Goal: Task Accomplishment & Management: Use online tool/utility

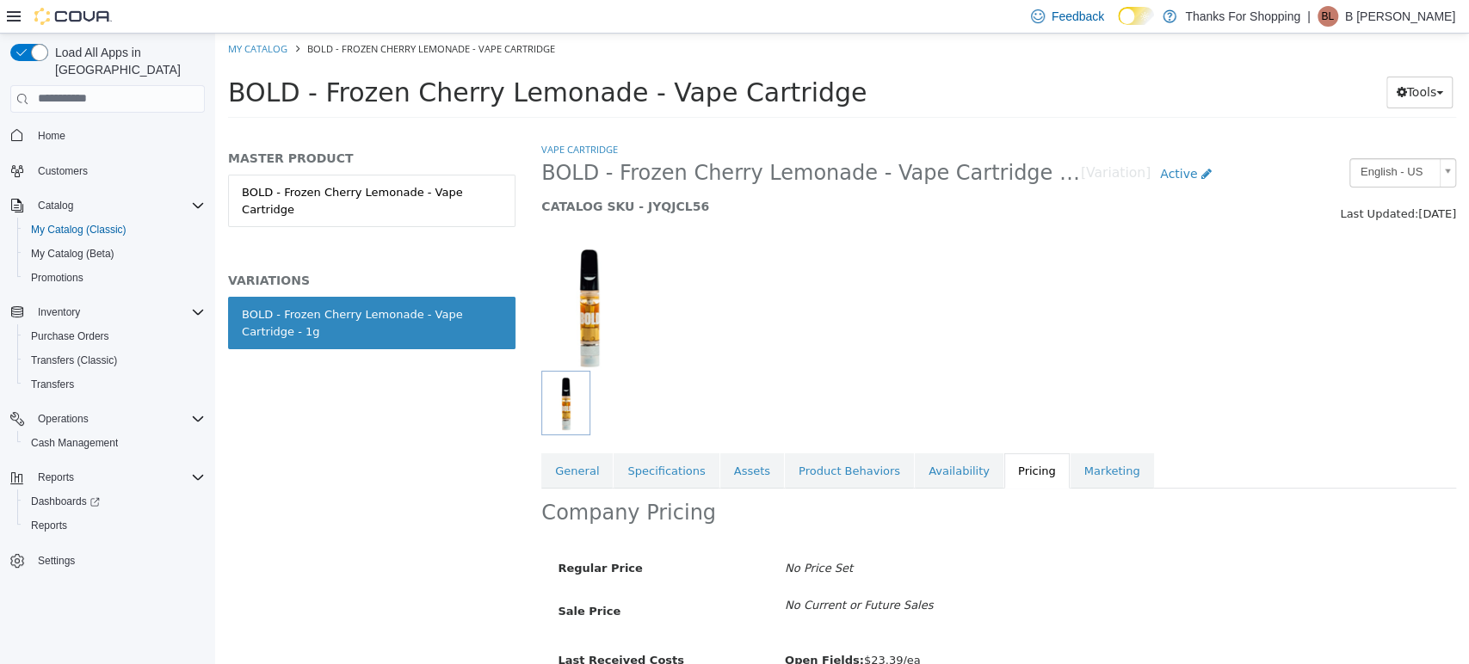
scroll to position [119, 0]
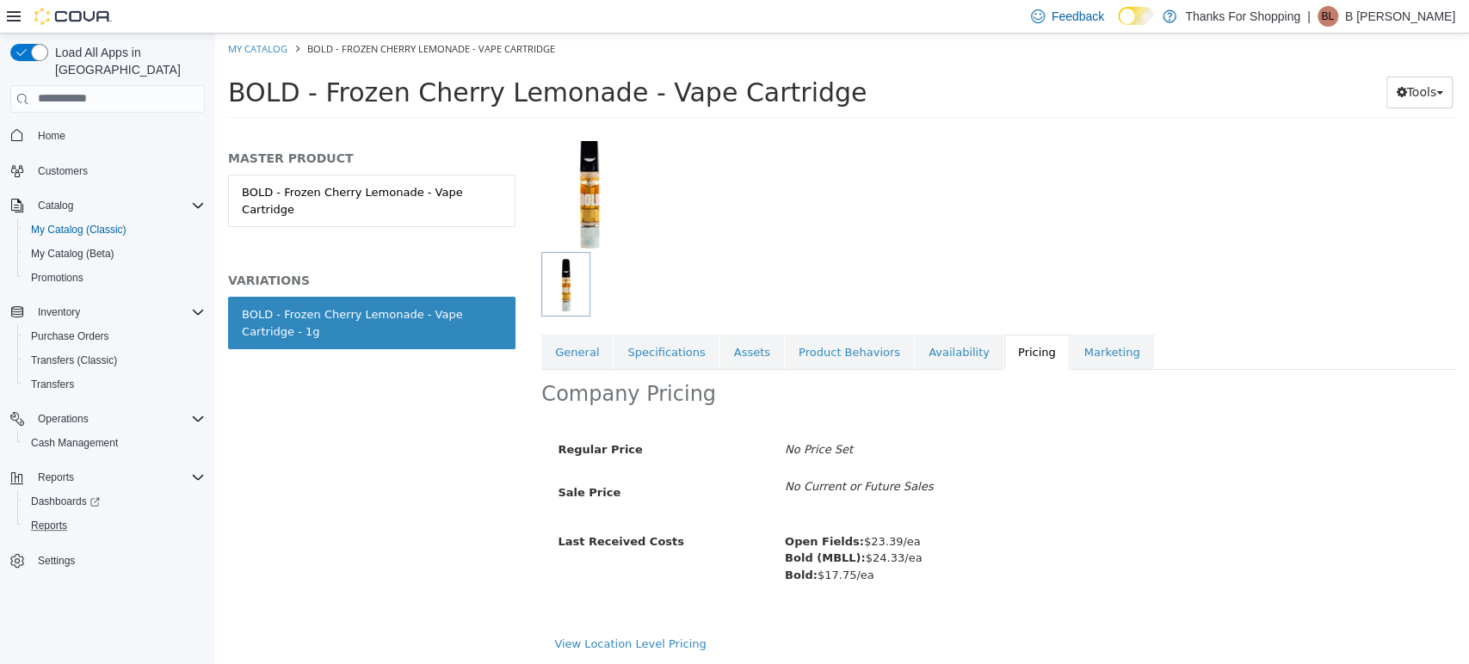
click at [50, 514] on button "Reports" at bounding box center [114, 526] width 195 height 24
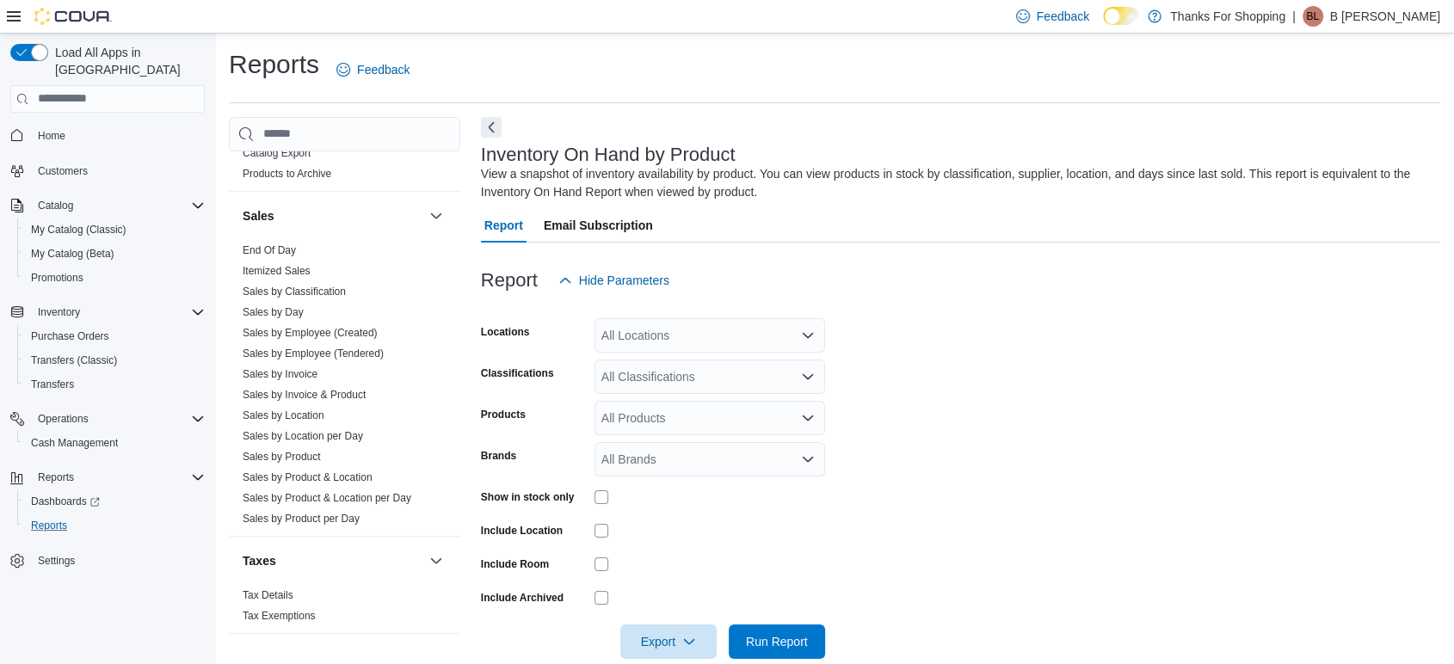
scroll to position [28, 0]
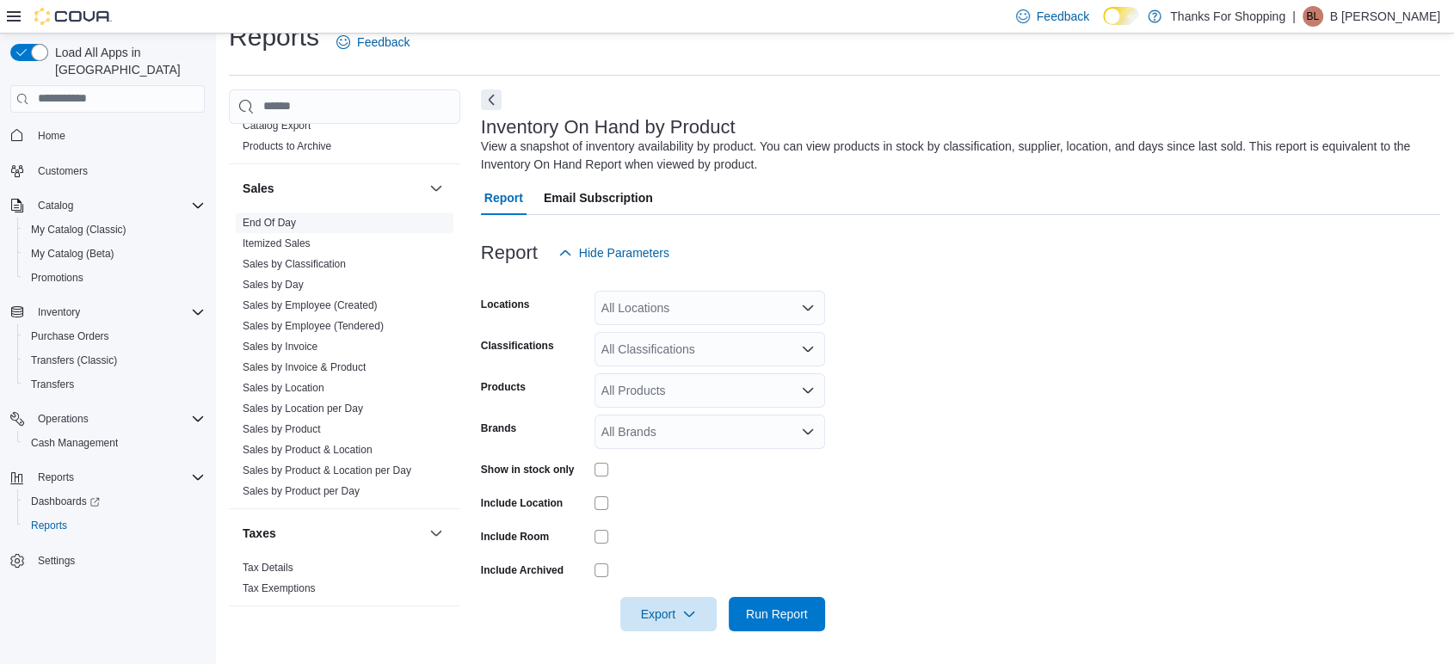
click at [256, 218] on link "End Of Day" at bounding box center [269, 223] width 53 height 12
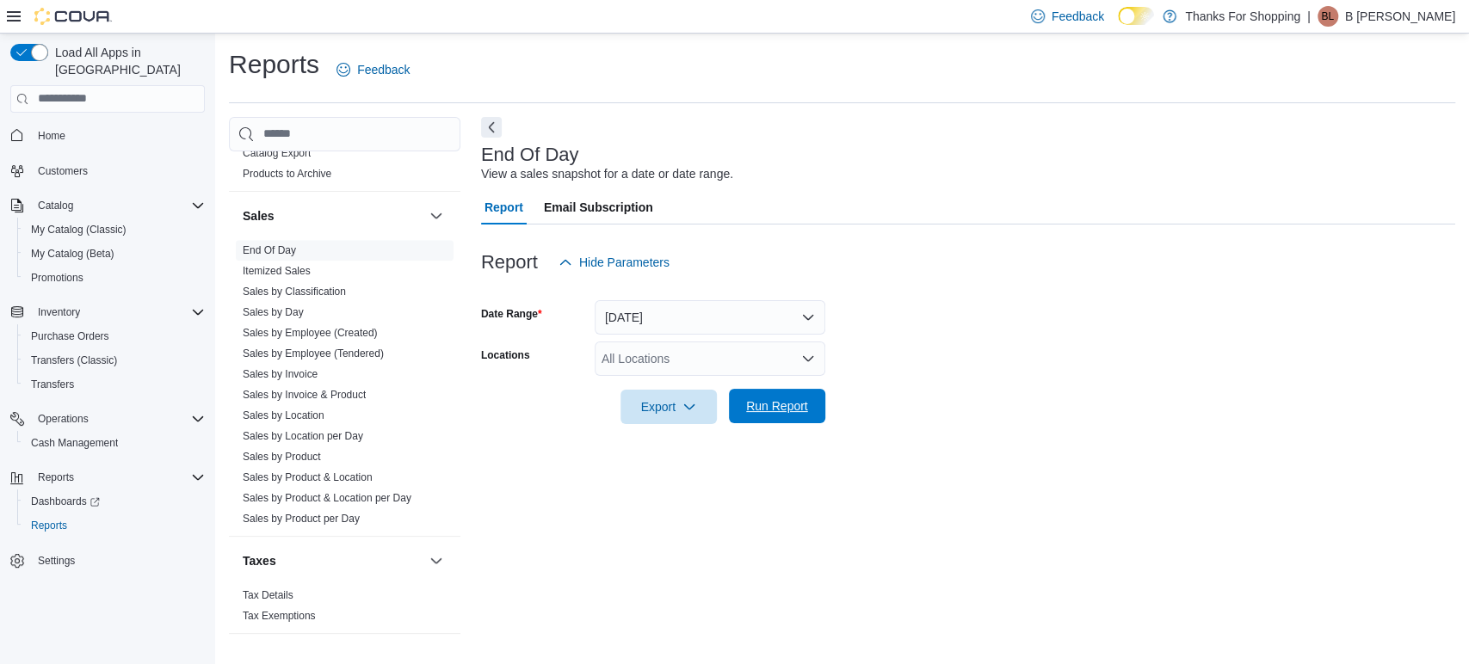
click at [781, 398] on span "Run Report" at bounding box center [777, 406] width 62 height 17
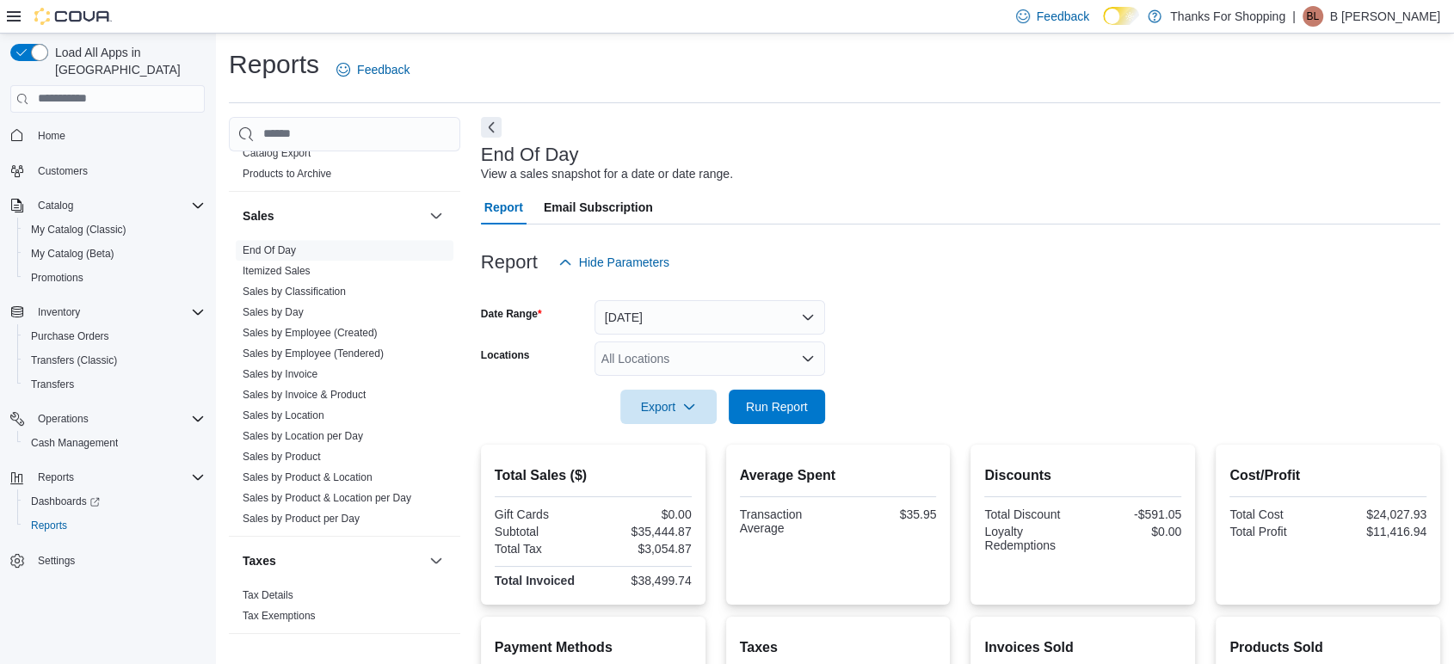
click at [757, 363] on div "All Locations" at bounding box center [710, 359] width 231 height 34
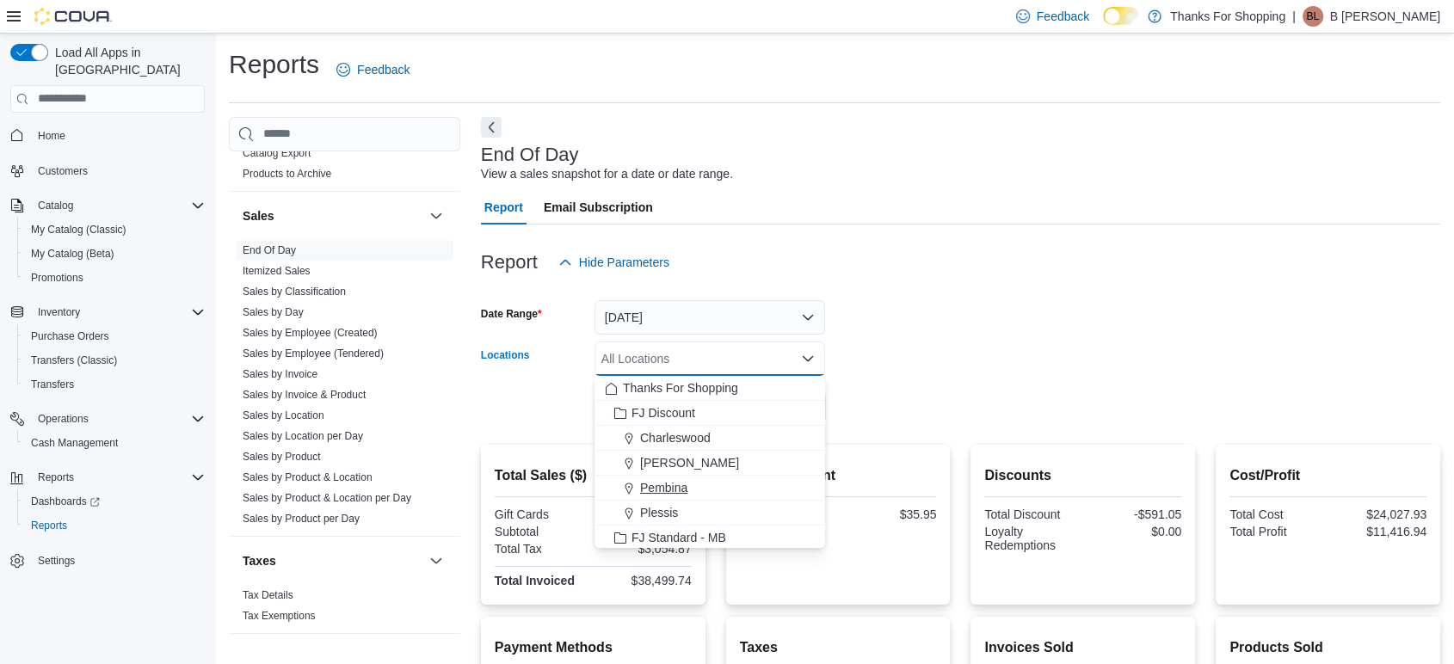
scroll to position [452, 0]
click at [677, 407] on span "[PERSON_NAME]'s Cannabis" at bounding box center [721, 410] width 162 height 17
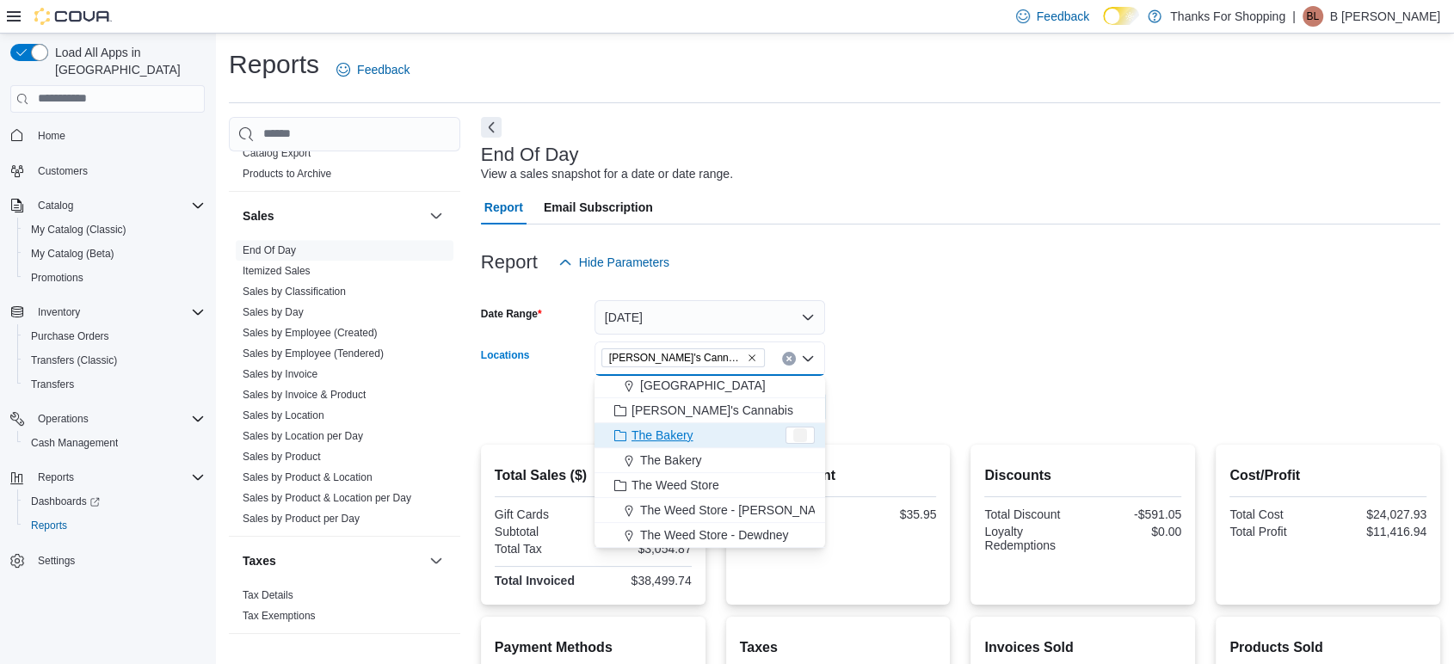
click at [1045, 388] on div at bounding box center [961, 383] width 960 height 14
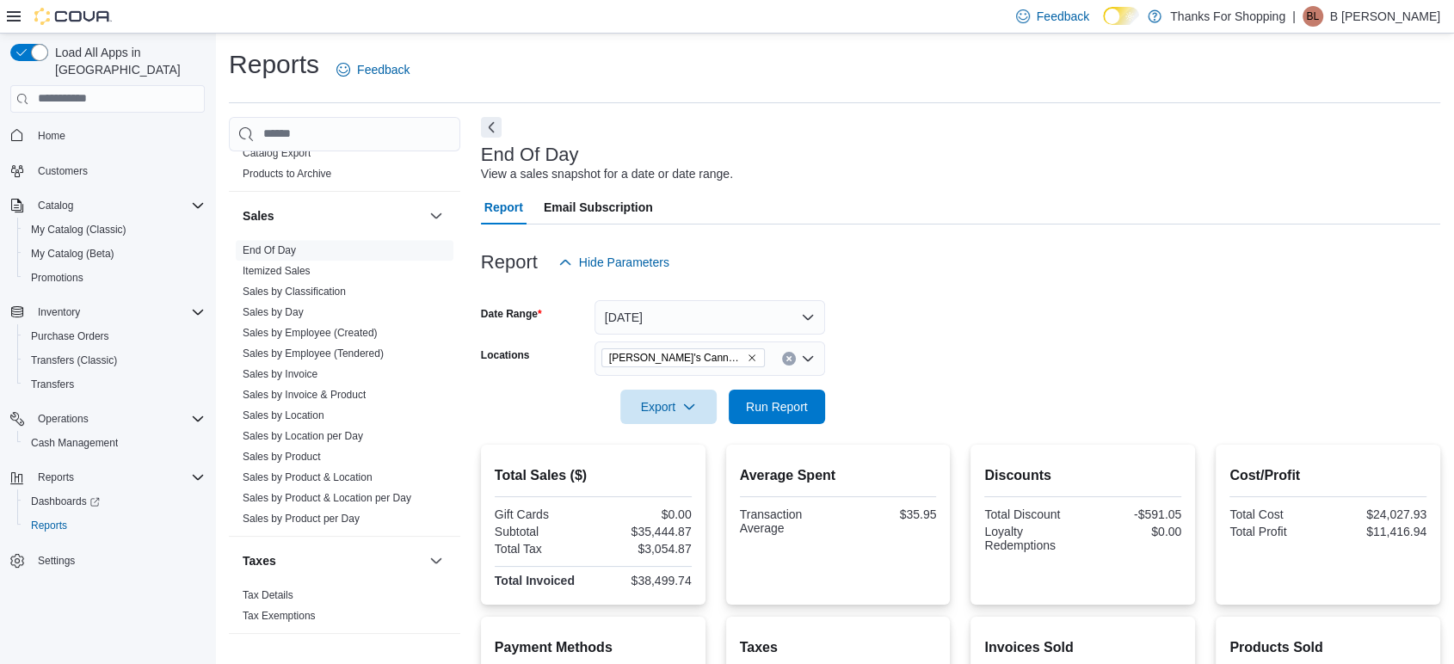
click at [847, 405] on form "Date Range [DATE] Locations [PERSON_NAME]'s Cannabis Export Run Report" at bounding box center [961, 352] width 960 height 145
click at [802, 397] on span "Run Report" at bounding box center [777, 406] width 76 height 34
click at [775, 412] on span "Run Report" at bounding box center [777, 406] width 62 height 17
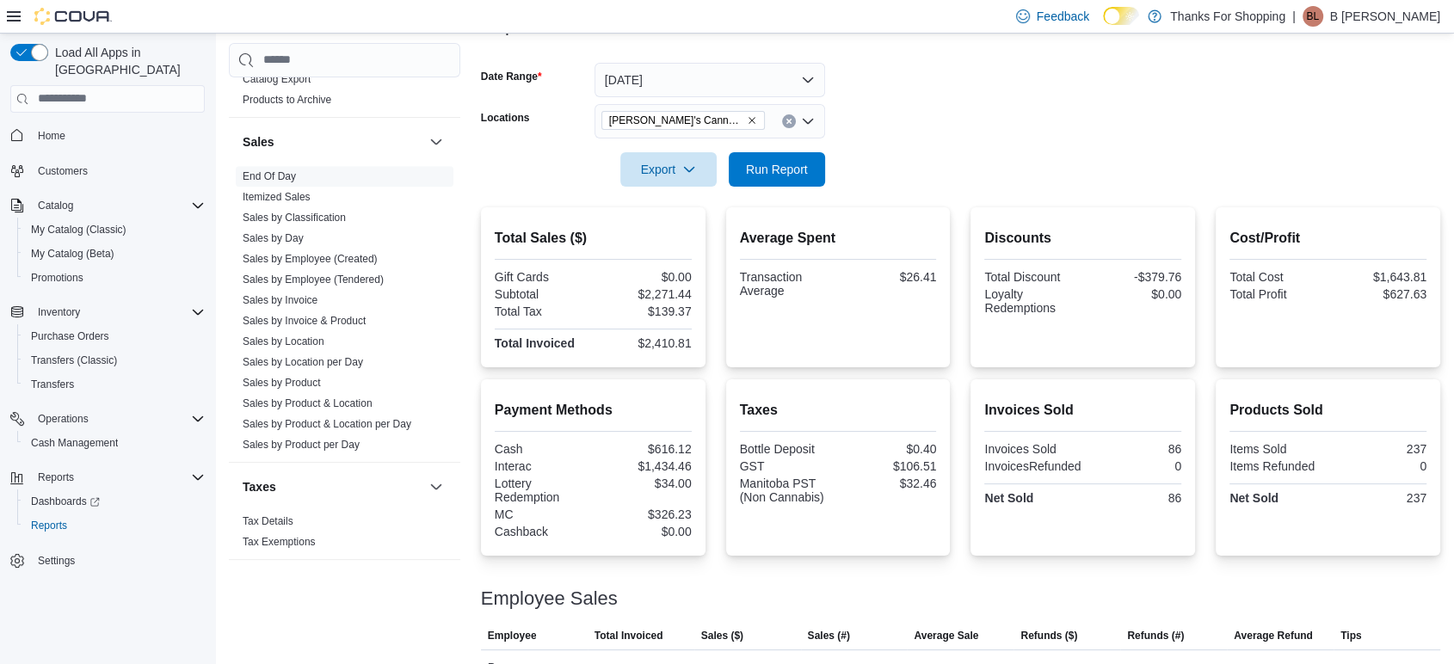
scroll to position [236, 0]
click at [769, 153] on span "Run Report" at bounding box center [777, 170] width 76 height 34
click at [83, 223] on span "My Catalog (Classic)" at bounding box center [79, 230] width 96 height 14
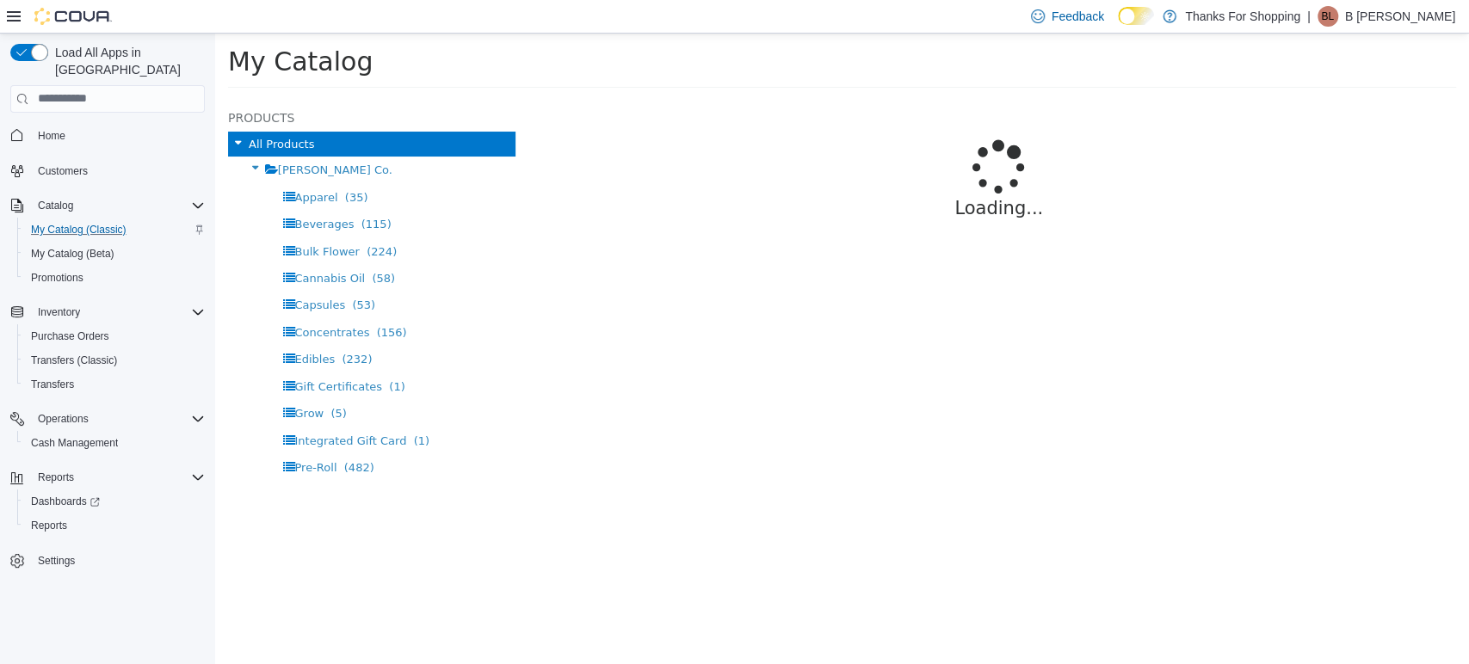
select select "**********"
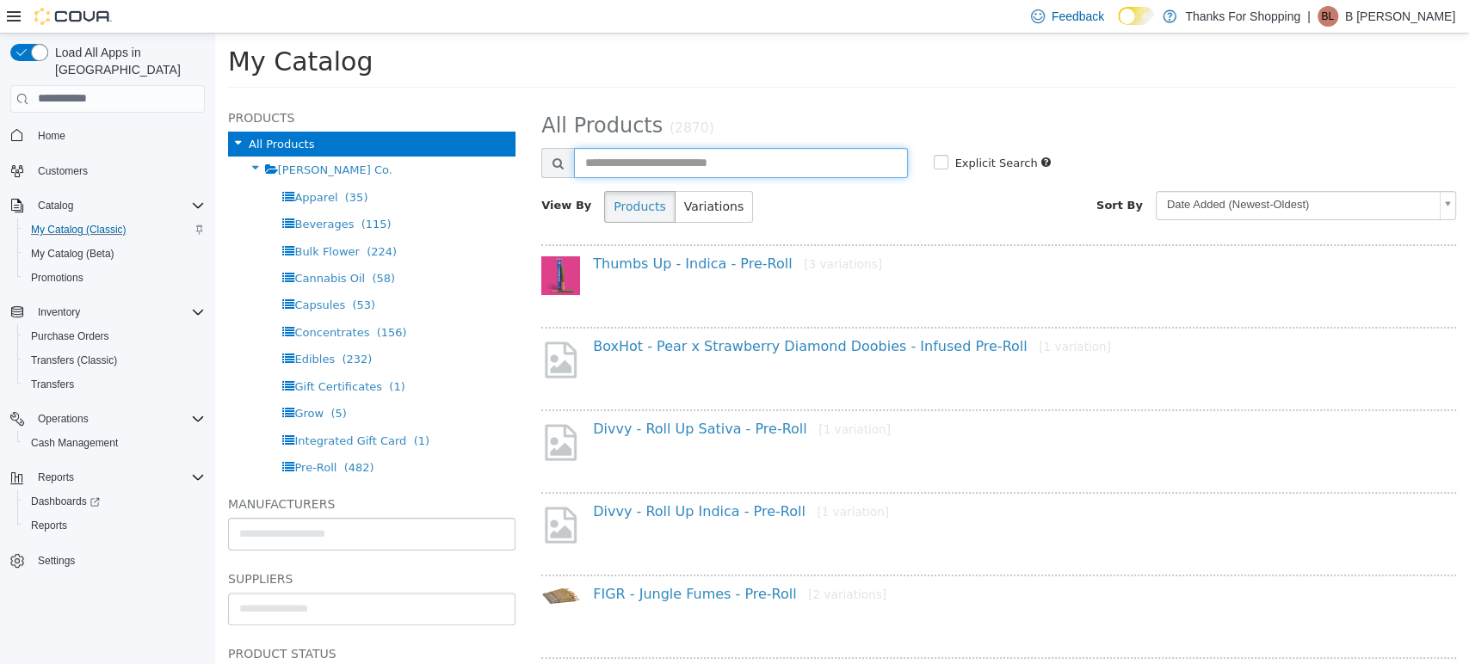
click at [624, 154] on input "text" at bounding box center [740, 162] width 333 height 30
type input "*"
type input "*****"
select select "**********"
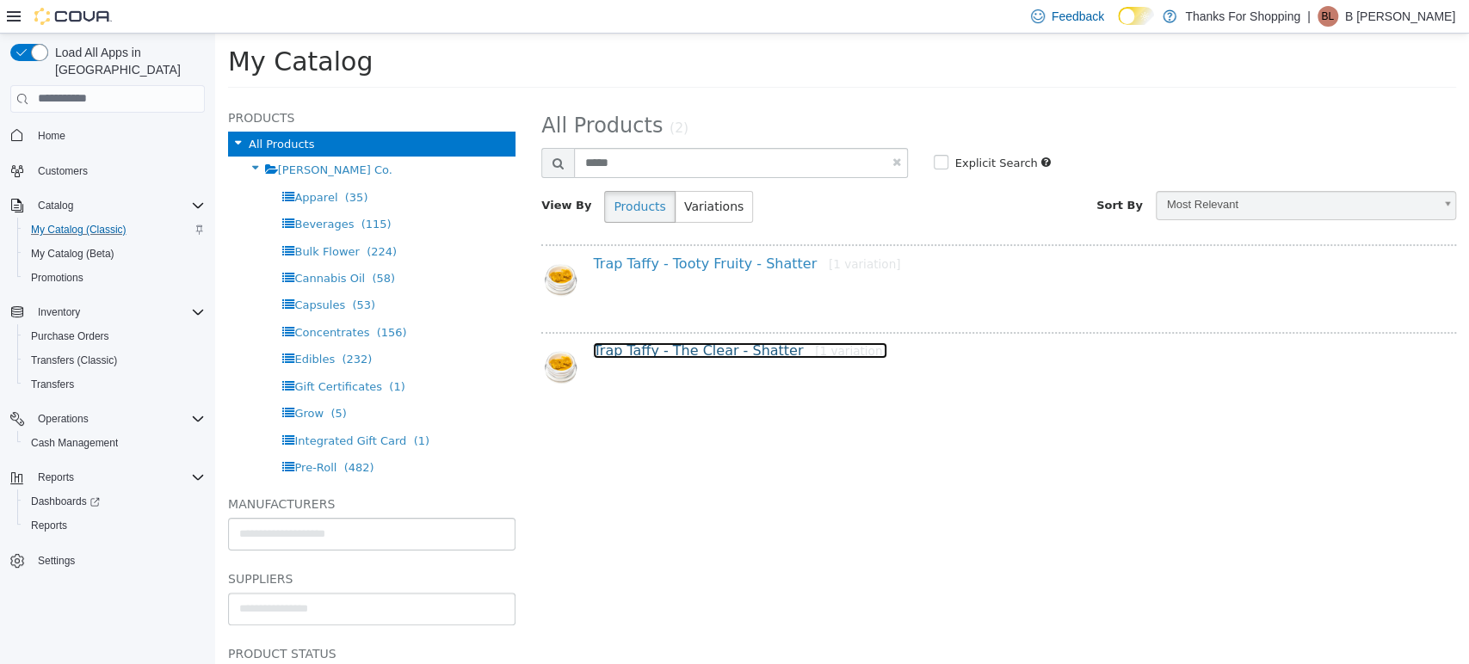
click at [665, 342] on link "Trap Taffy - The Clear - Shatter [1 variation]" at bounding box center [739, 350] width 293 height 16
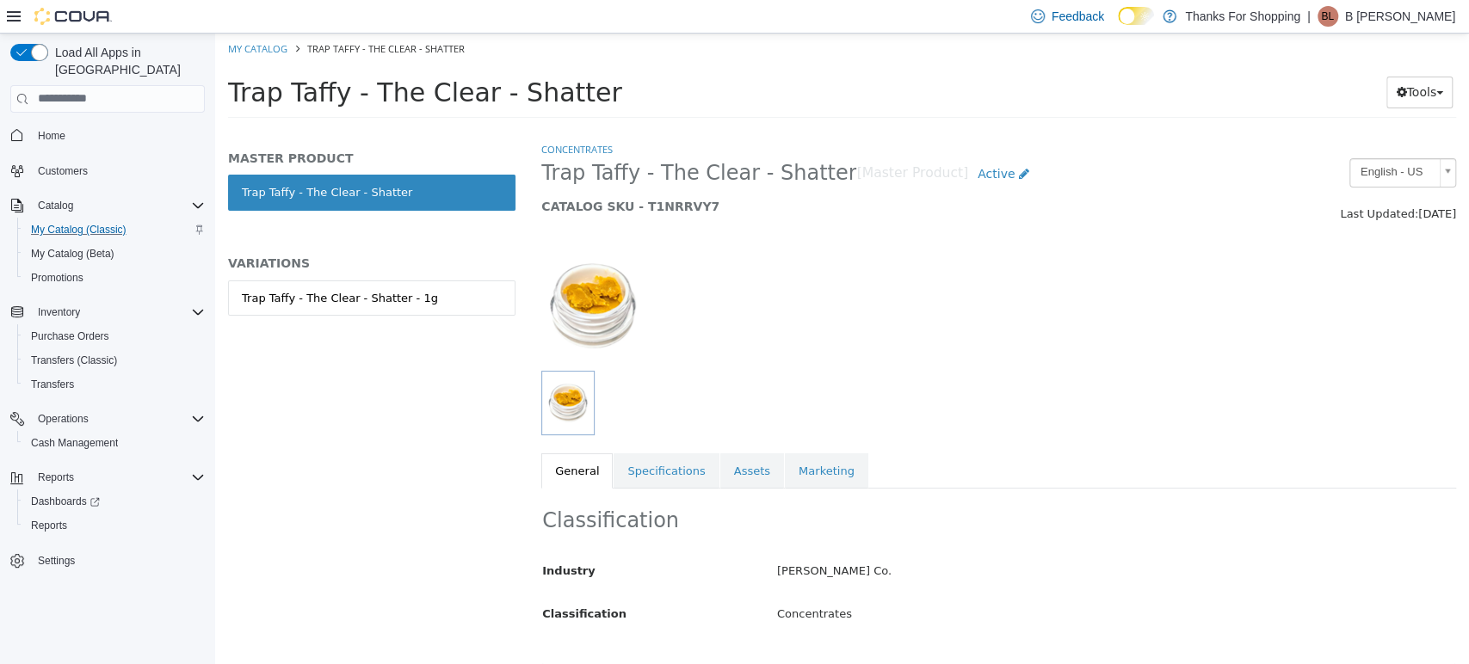
click at [337, 324] on div "Trap Taffy - The Clear - Shatter - 1g" at bounding box center [371, 316] width 287 height 72
click at [294, 283] on link "Trap Taffy - The Clear - Shatter - 1g" at bounding box center [371, 298] width 287 height 36
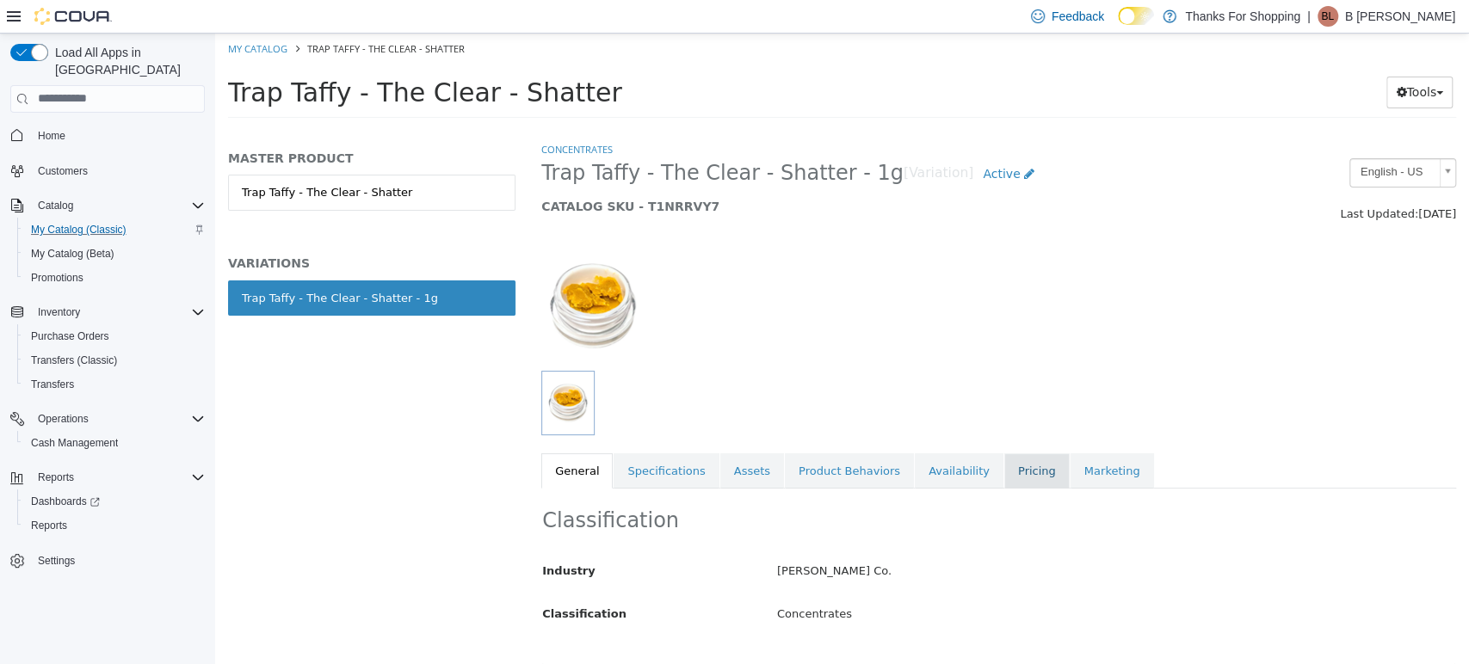
click at [1004, 470] on link "Pricing" at bounding box center [1036, 471] width 65 height 36
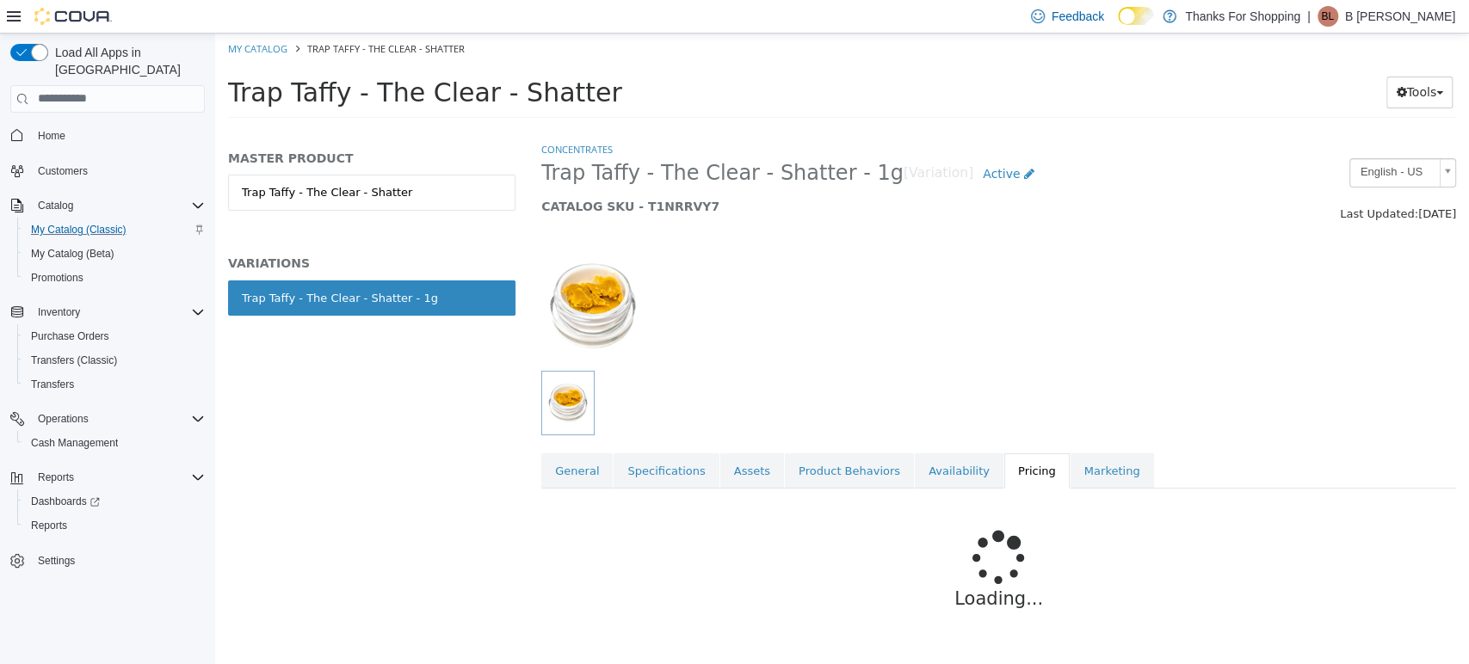
scroll to position [102, 0]
